Goal: Task Accomplishment & Management: Use online tool/utility

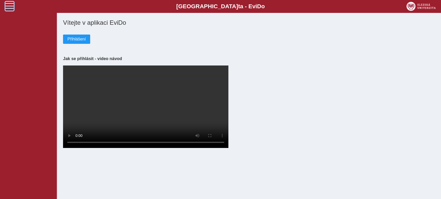
click at [10, 6] on span at bounding box center [9, 6] width 8 height 8
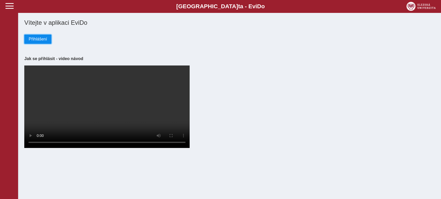
click at [40, 41] on span "Přihlášení" at bounding box center [38, 39] width 18 height 5
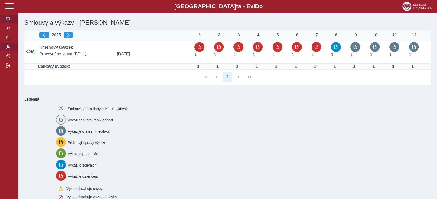
click at [8, 49] on span "button" at bounding box center [8, 47] width 4 height 4
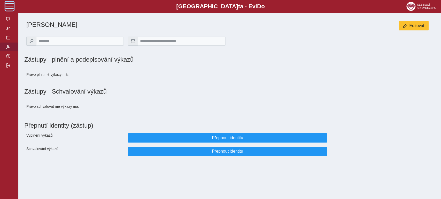
click at [8, 7] on span at bounding box center [9, 6] width 8 height 8
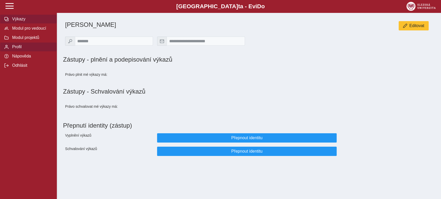
click at [17, 21] on span "Výkazy" at bounding box center [32, 19] width 42 height 5
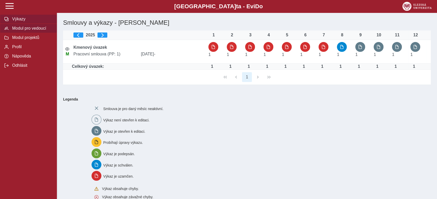
click at [20, 28] on span "Modul pro vedoucí" at bounding box center [32, 28] width 42 height 5
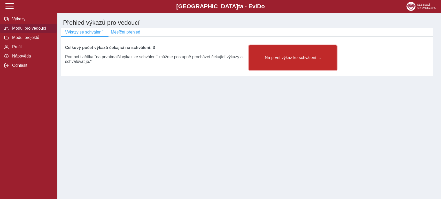
click at [279, 57] on span "Na první výkaz ke schválení ..." at bounding box center [293, 58] width 79 height 5
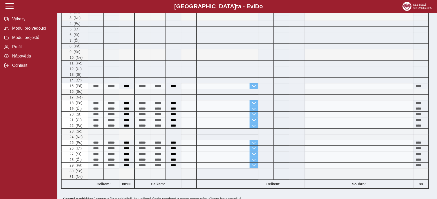
scroll to position [201, 0]
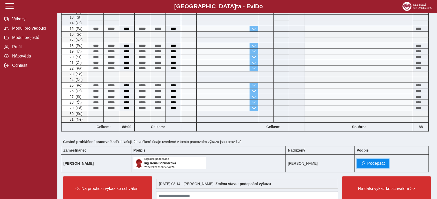
click at [385, 162] on span "Podepsat" at bounding box center [376, 164] width 18 height 5
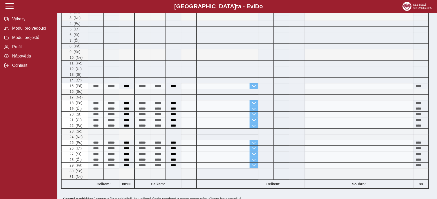
scroll to position [236, 0]
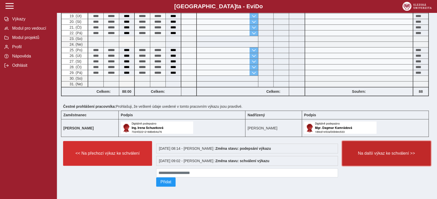
click at [372, 152] on span "Na další výkaz ke schválení >>" at bounding box center [386, 153] width 80 height 5
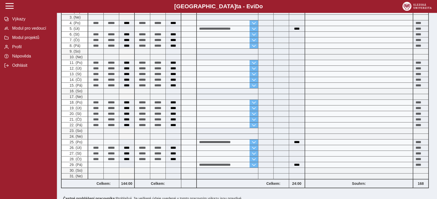
scroll to position [166, 0]
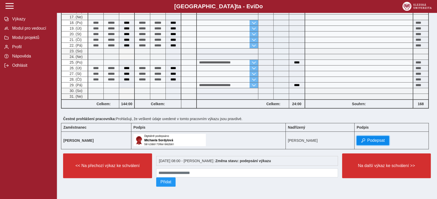
click at [378, 139] on span "Podepsat" at bounding box center [376, 141] width 18 height 5
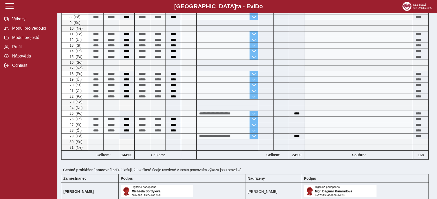
scroll to position [178, 0]
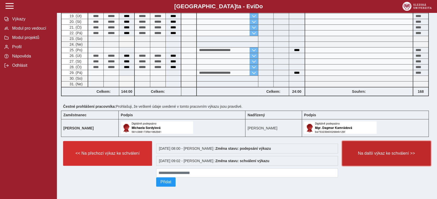
click at [370, 151] on span "Na další výkaz ke schválení >>" at bounding box center [386, 153] width 80 height 5
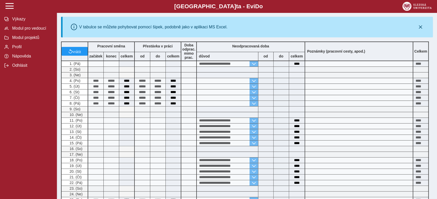
scroll to position [172, 0]
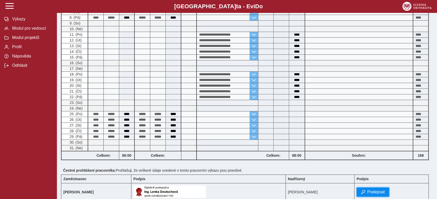
click at [381, 190] on span "Podepsat" at bounding box center [376, 192] width 18 height 5
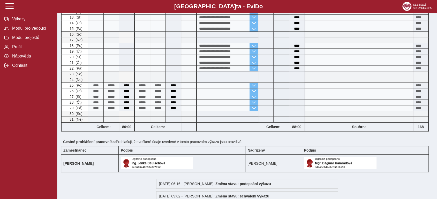
scroll to position [236, 0]
